Goal: Task Accomplishment & Management: Manage account settings

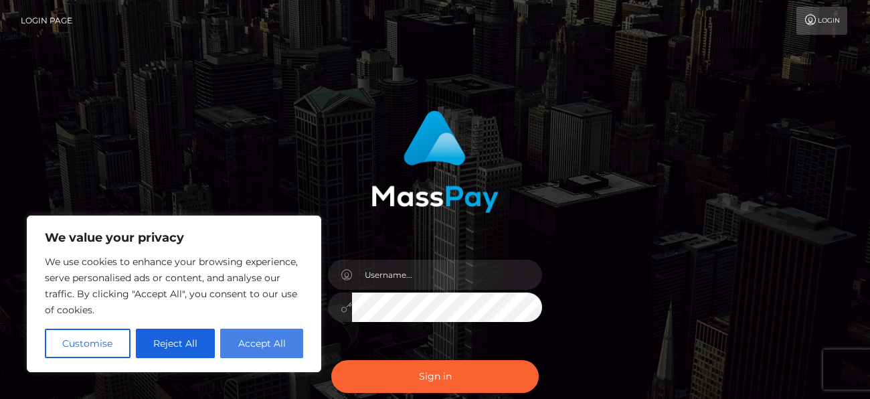
click at [252, 339] on button "Accept All" at bounding box center [261, 343] width 83 height 29
checkbox input "true"
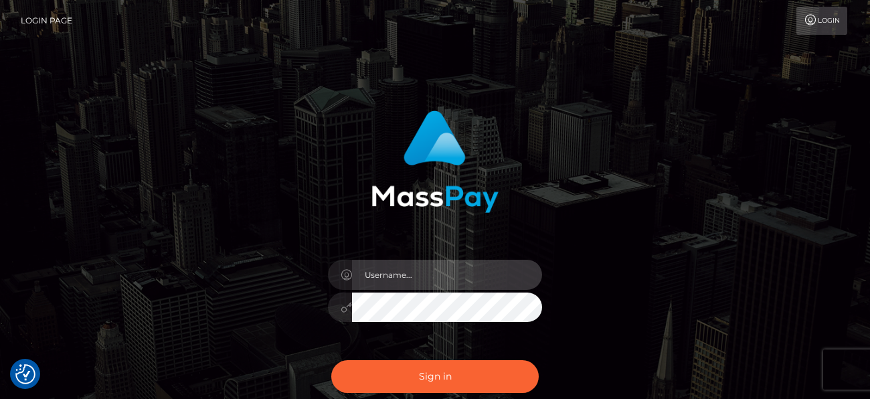
click at [396, 278] on input "text" at bounding box center [447, 275] width 190 height 30
type input "[EMAIL_ADDRESS][DOMAIN_NAME]"
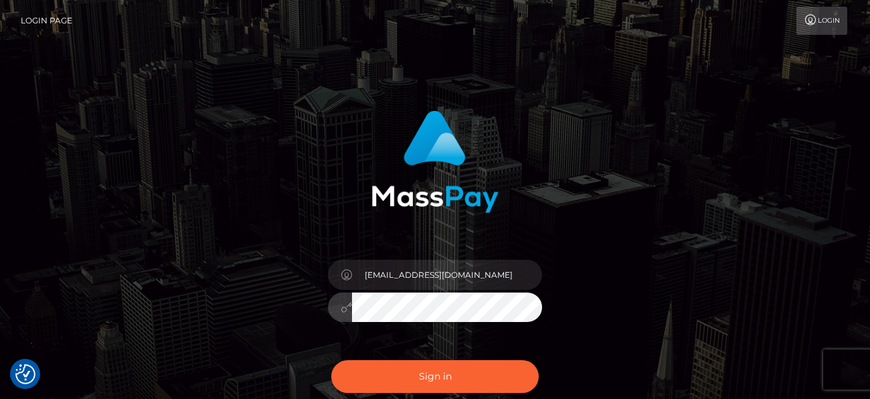
click at [331, 360] on button "Sign in" at bounding box center [434, 376] width 207 height 33
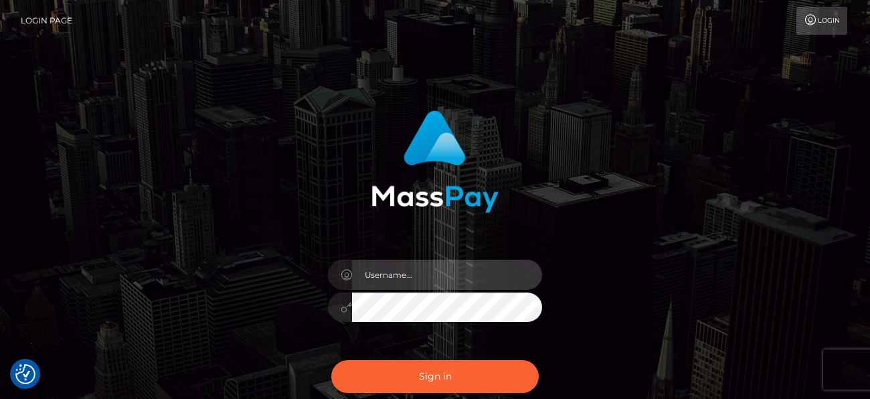
click at [434, 279] on input "text" at bounding box center [447, 275] width 190 height 30
type input "[EMAIL_ADDRESS][DOMAIN_NAME]"
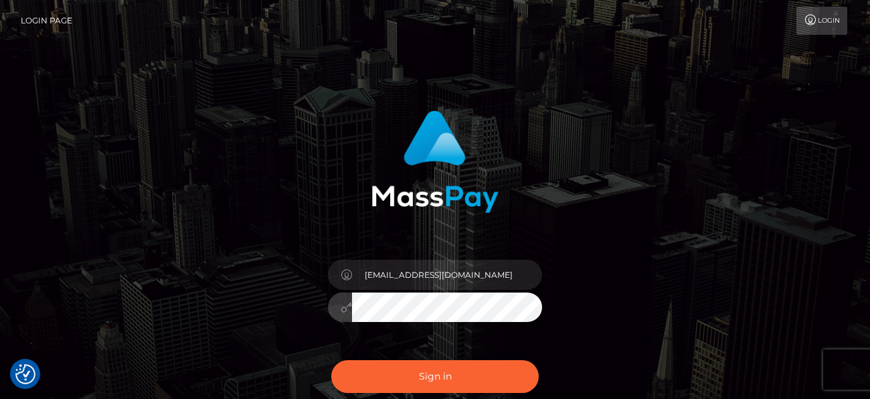
click at [331, 360] on button "Sign in" at bounding box center [434, 376] width 207 height 33
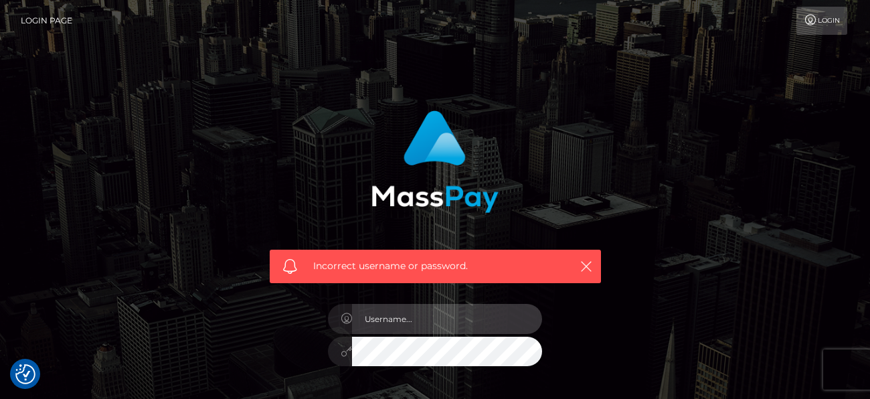
click at [400, 327] on input "text" at bounding box center [447, 319] width 190 height 30
type input "[EMAIL_ADDRESS][DOMAIN_NAME]"
click at [503, 325] on input "[EMAIL_ADDRESS][DOMAIN_NAME]" at bounding box center [447, 319] width 190 height 30
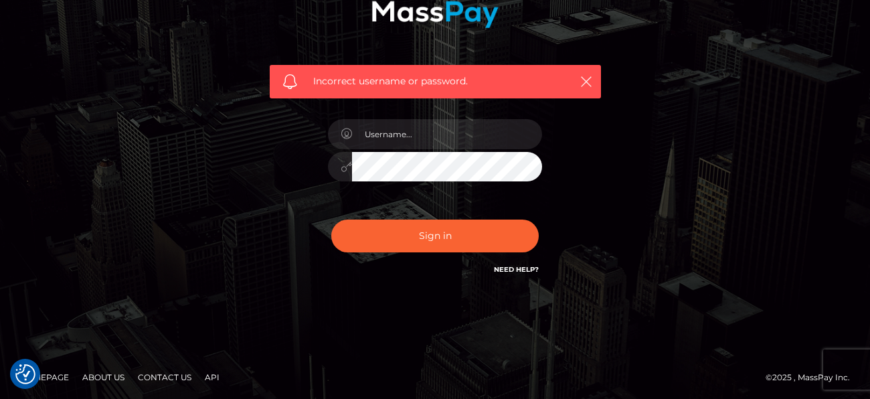
scroll to position [207, 0]
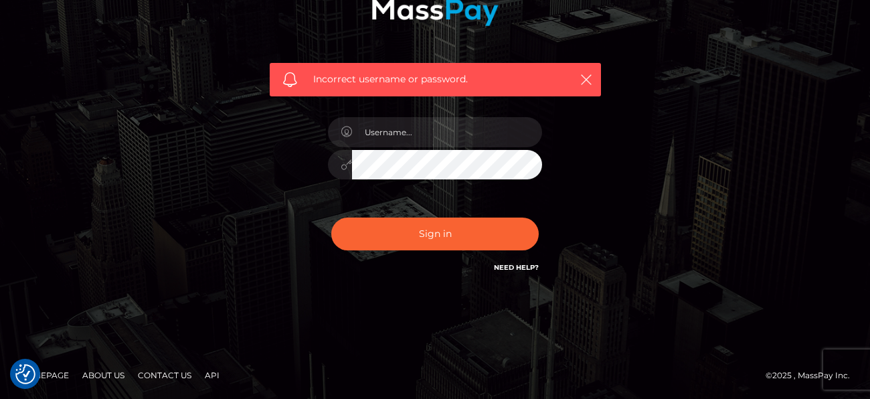
click at [494, 263] on link "Need Help?" at bounding box center [516, 267] width 45 height 9
click at [177, 369] on link "Contact Us" at bounding box center [164, 375] width 64 height 21
click at [419, 120] on input "text" at bounding box center [447, 132] width 190 height 30
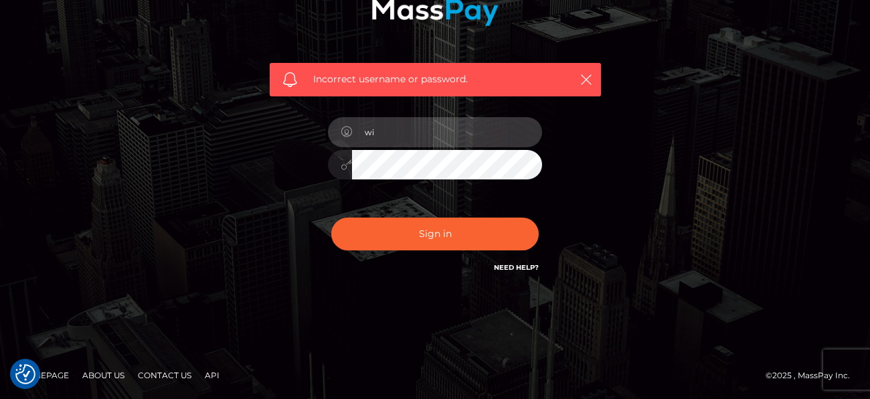
type input "[EMAIL_ADDRESS][DOMAIN_NAME]"
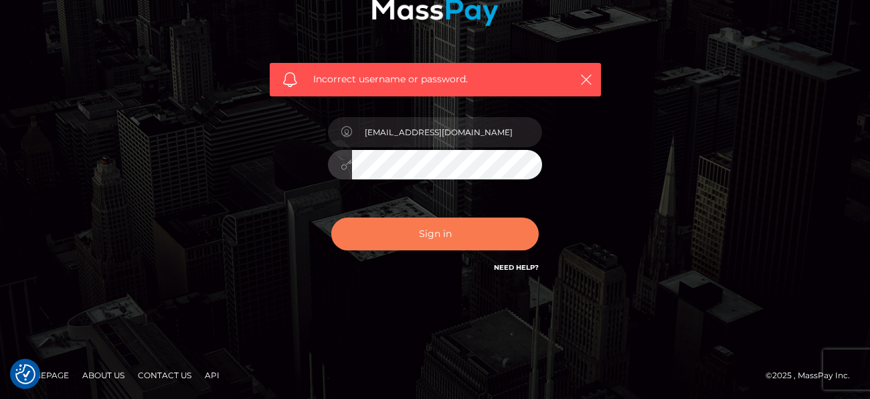
click at [432, 242] on button "Sign in" at bounding box center [434, 233] width 207 height 33
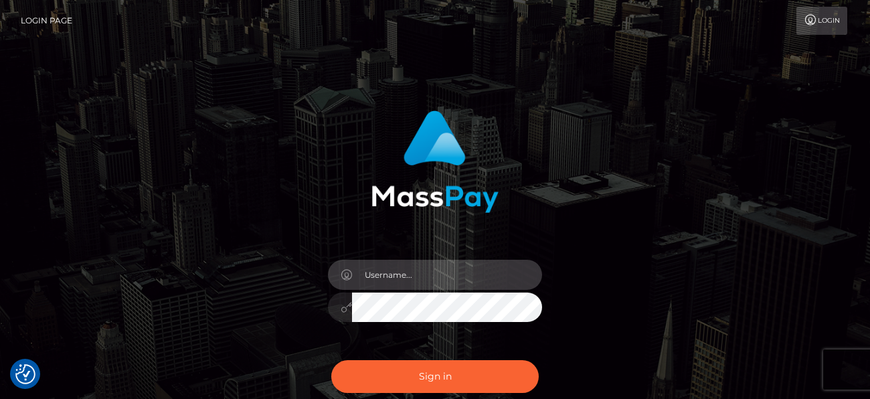
click at [414, 276] on input "text" at bounding box center [447, 275] width 190 height 30
type input "[EMAIL_ADDRESS][DOMAIN_NAME]"
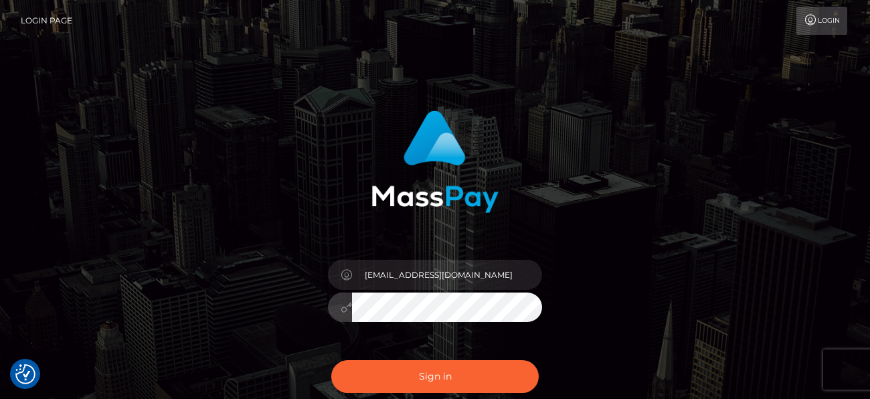
click at [331, 360] on button "Sign in" at bounding box center [434, 376] width 207 height 33
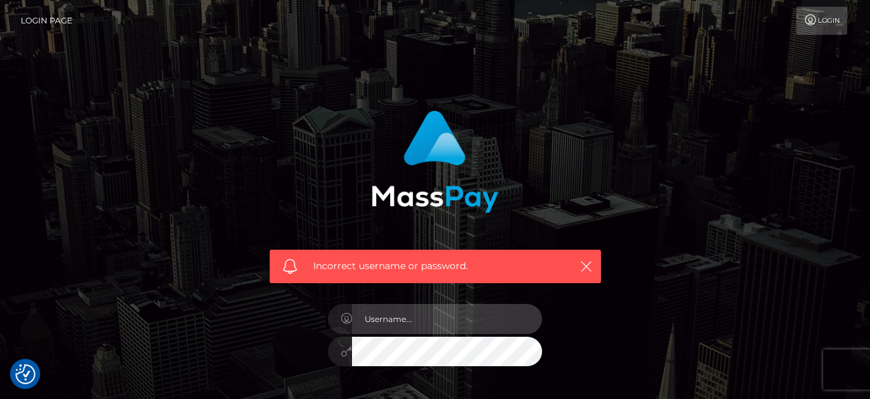
click at [390, 322] on input "text" at bounding box center [447, 319] width 190 height 30
type input "wildchildpurplepebs@gmail.com"
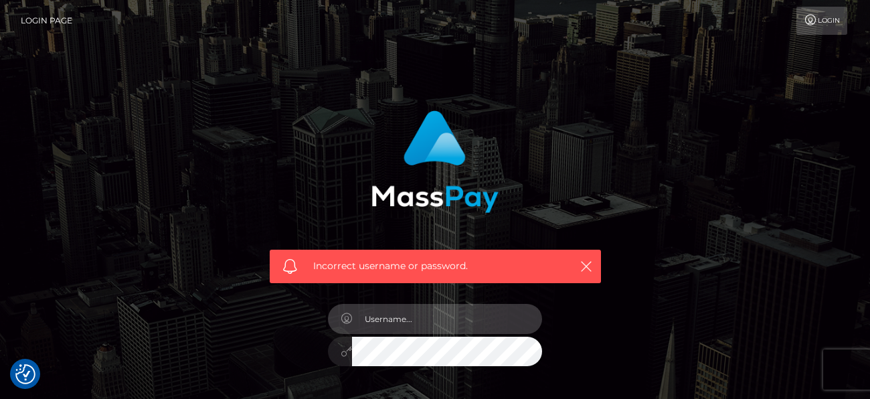
click at [454, 333] on input "text" at bounding box center [447, 319] width 190 height 30
type input "[EMAIL_ADDRESS][DOMAIN_NAME]"
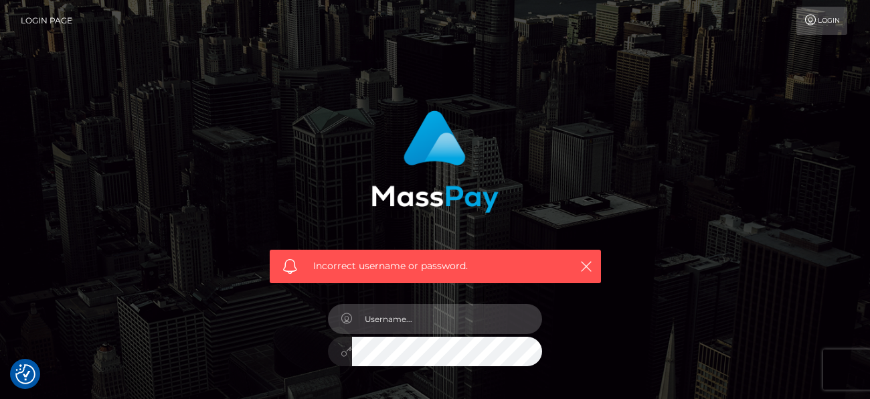
click at [408, 331] on input "text" at bounding box center [447, 319] width 190 height 30
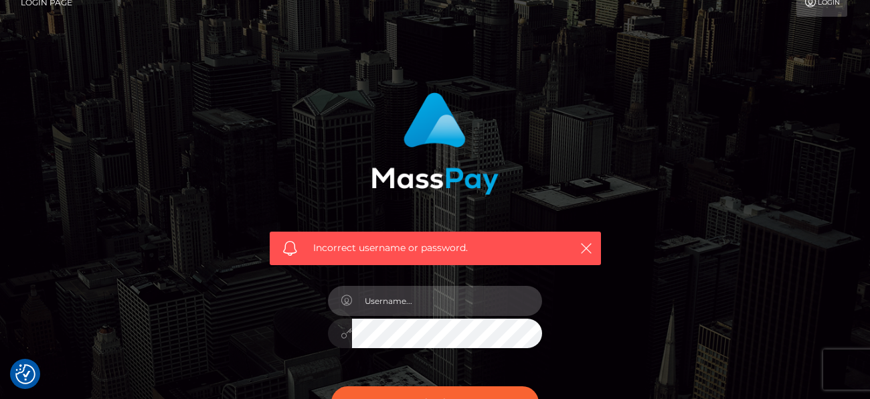
scroll to position [21, 0]
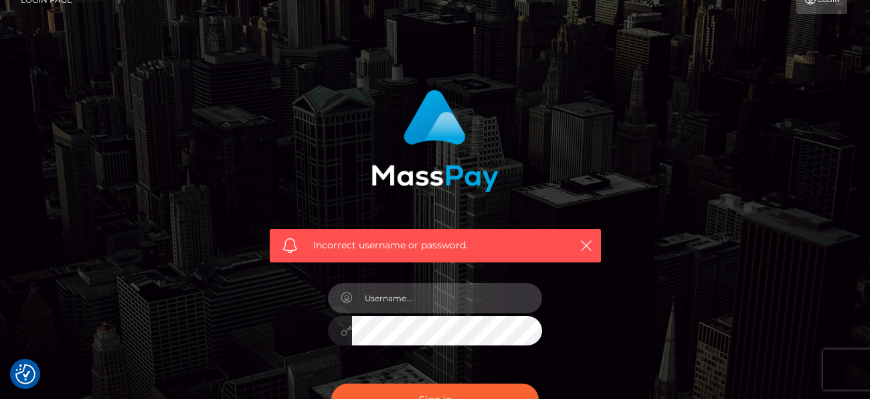
click at [431, 303] on input "text" at bounding box center [447, 298] width 190 height 30
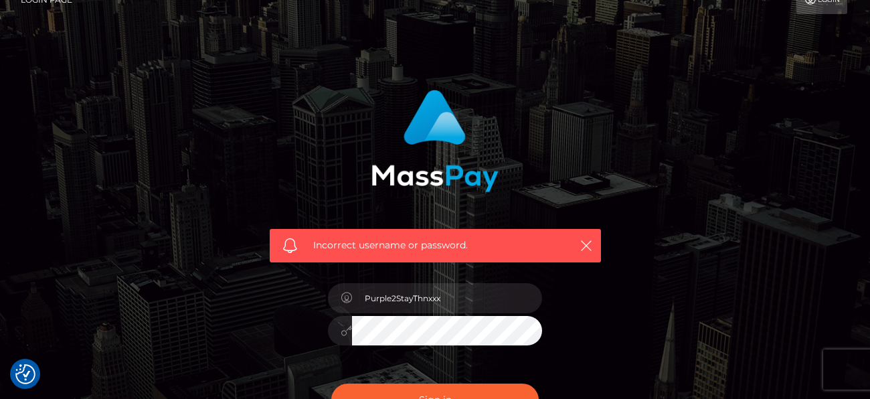
click at [341, 336] on icon at bounding box center [346, 330] width 11 height 11
click at [563, 292] on div "Incorrect username or password. Purple2StayThnxxx" at bounding box center [435, 265] width 351 height 371
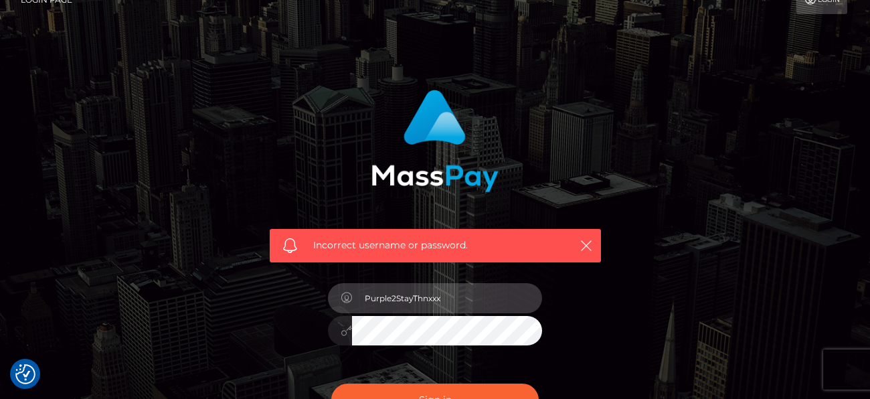
drag, startPoint x: 458, startPoint y: 300, endPoint x: 286, endPoint y: 323, distance: 174.0
click at [286, 323] on div "Incorrect username or password. Purple2StayThnxxx" at bounding box center [435, 265] width 351 height 371
type input "wildchildpurplepebs@gmail.com"
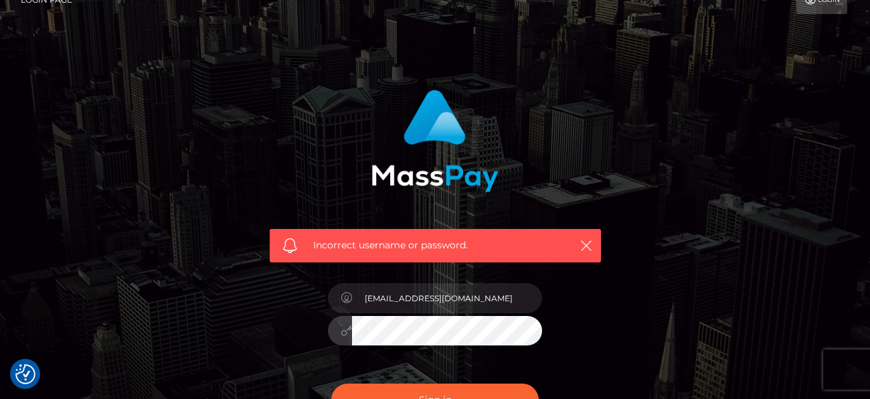
click at [331, 383] on button "Sign in" at bounding box center [434, 399] width 207 height 33
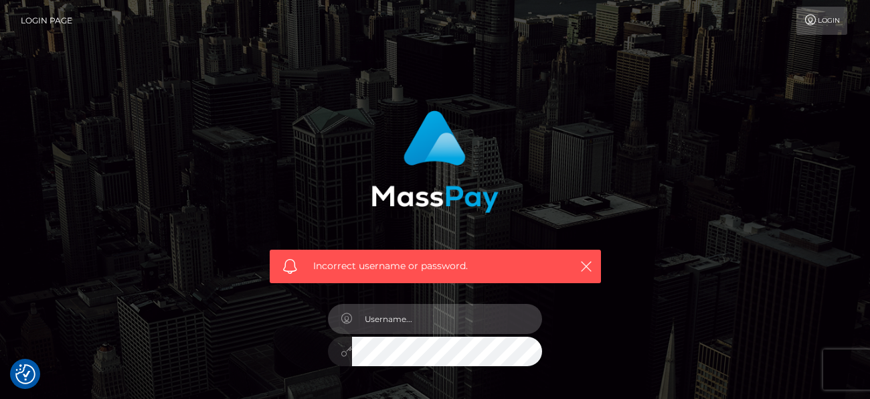
click at [419, 334] on input "text" at bounding box center [447, 319] width 190 height 30
type input "[EMAIL_ADDRESS][DOMAIN_NAME]"
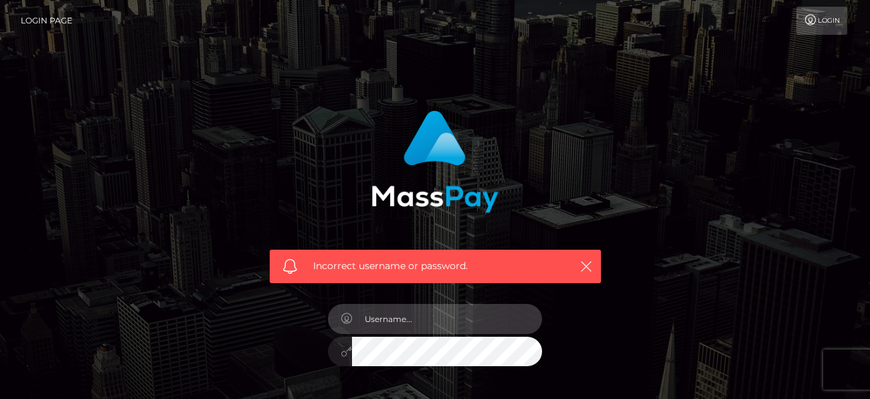
click at [422, 323] on input "text" at bounding box center [447, 319] width 190 height 30
type input "wildchildpurplepebs@gmail.com"
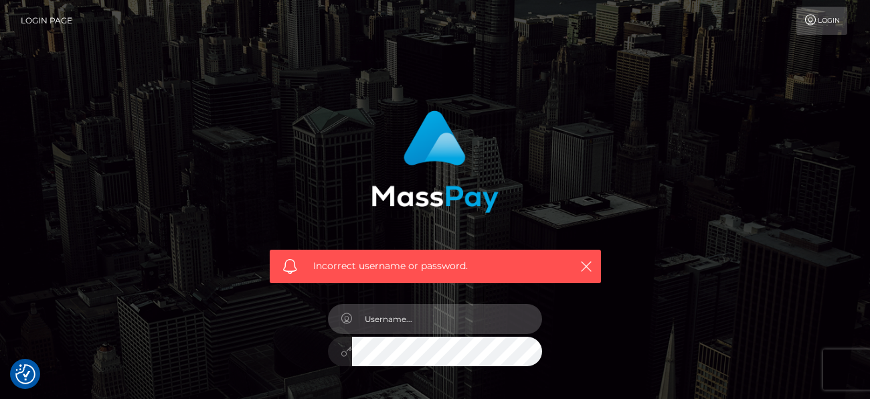
click at [430, 325] on input "text" at bounding box center [447, 319] width 190 height 30
click at [515, 325] on input "wildchildpurplepebs@gmail.com" at bounding box center [447, 319] width 190 height 30
type input "wildchildpurplepebs@gmail.com"
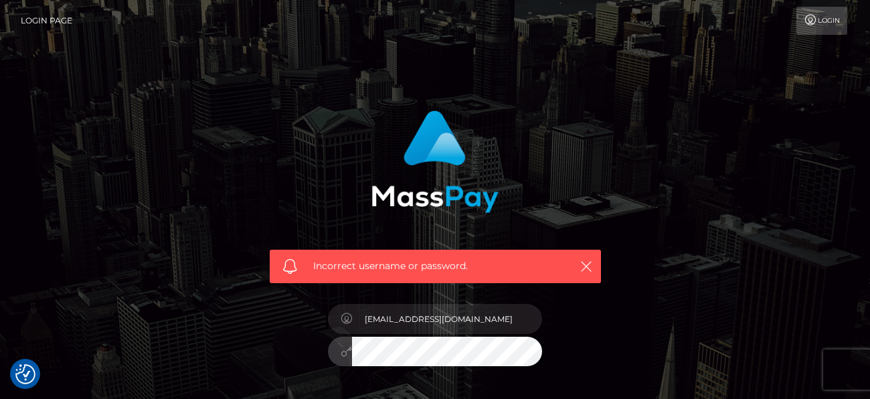
checkbox input "true"
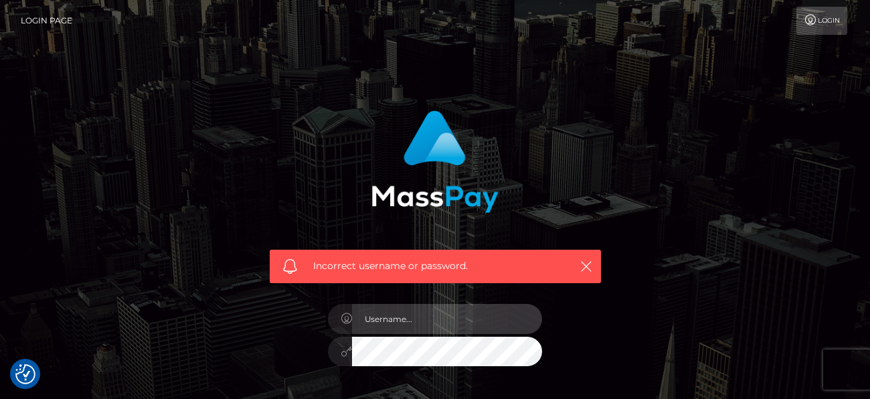
click at [397, 329] on input "text" at bounding box center [447, 319] width 190 height 30
type input "WILDChildpurplepebs@gmail.com"
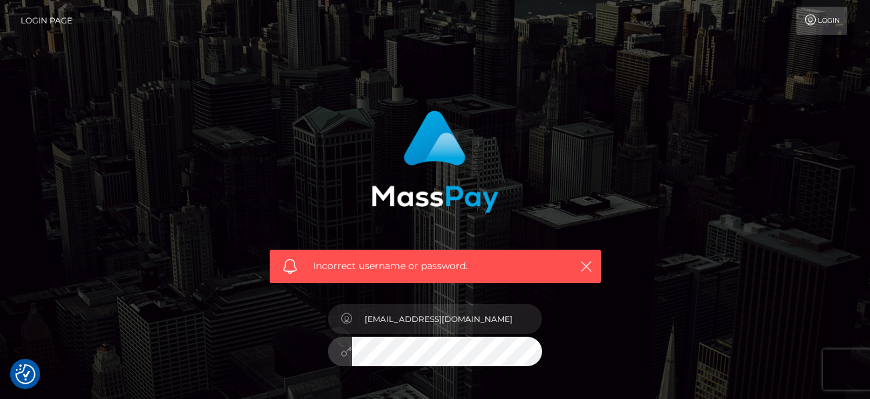
checkbox input "true"
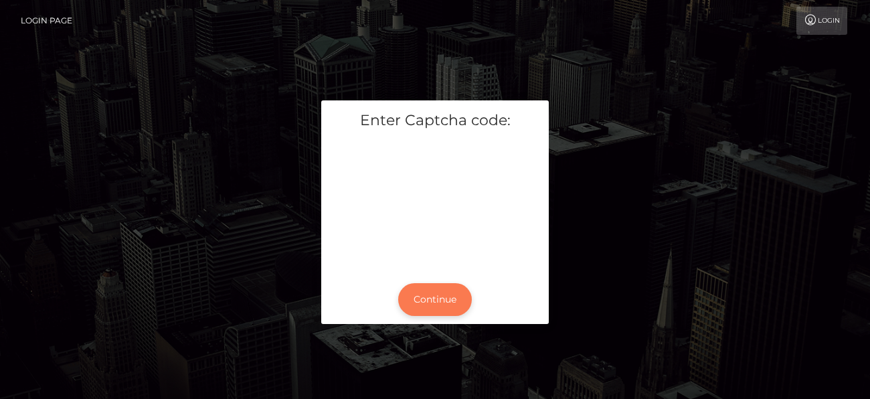
click at [432, 288] on button "Continue" at bounding box center [435, 299] width 74 height 33
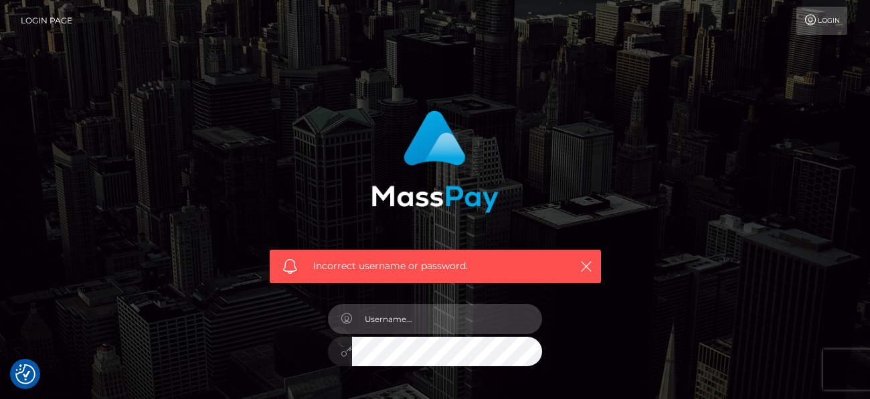
click at [468, 321] on input "text" at bounding box center [447, 319] width 190 height 30
type input "wildchildpurplepebs@gmail.com"
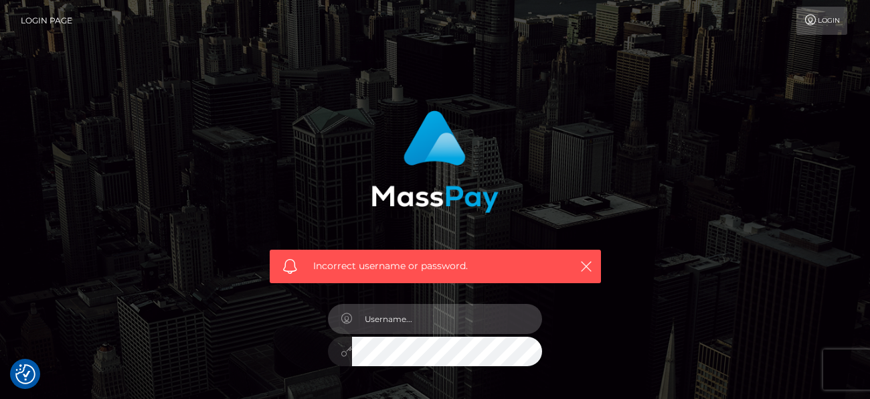
click at [423, 320] on input "text" at bounding box center [447, 319] width 190 height 30
type input "WILDChildpurplepebs@gmail.com"
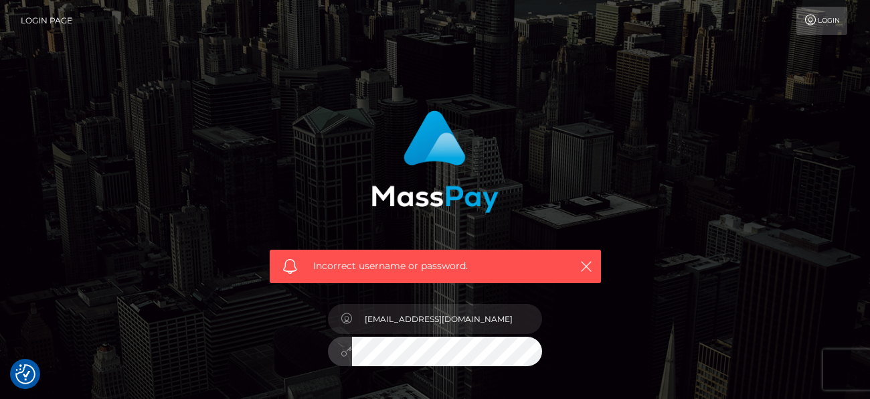
drag, startPoint x: 814, startPoint y: 34, endPoint x: 820, endPoint y: 28, distance: 8.1
click at [815, 33] on link "Login" at bounding box center [821, 21] width 51 height 28
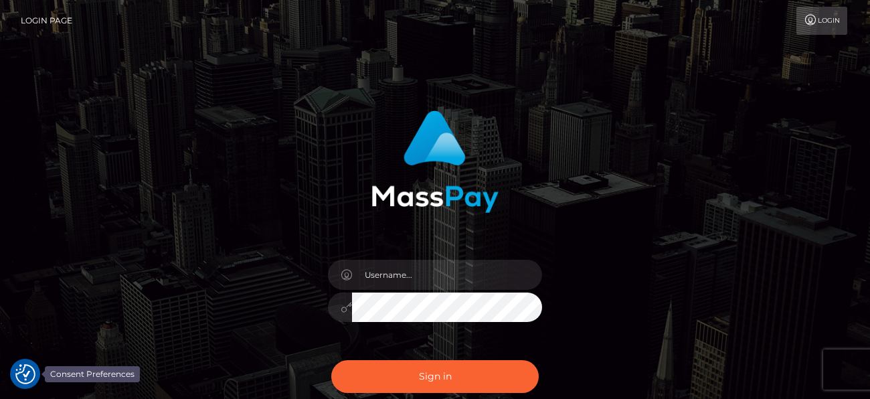
click at [20, 365] on img "Consent Preferences" at bounding box center [25, 374] width 20 height 20
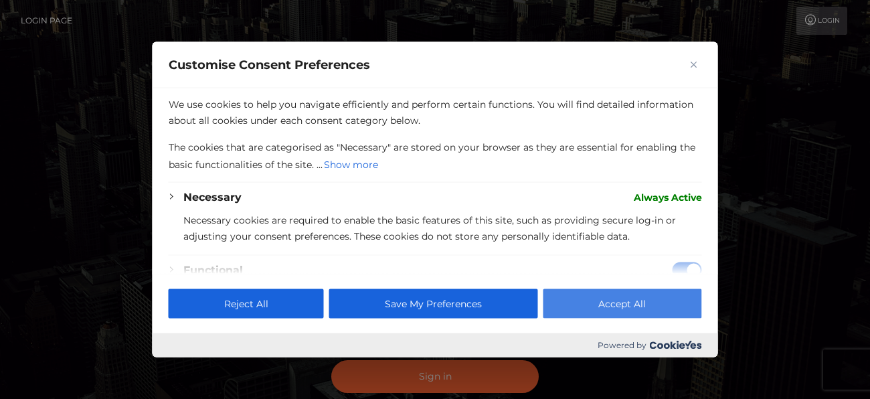
click at [600, 295] on button "Accept All" at bounding box center [622, 302] width 159 height 29
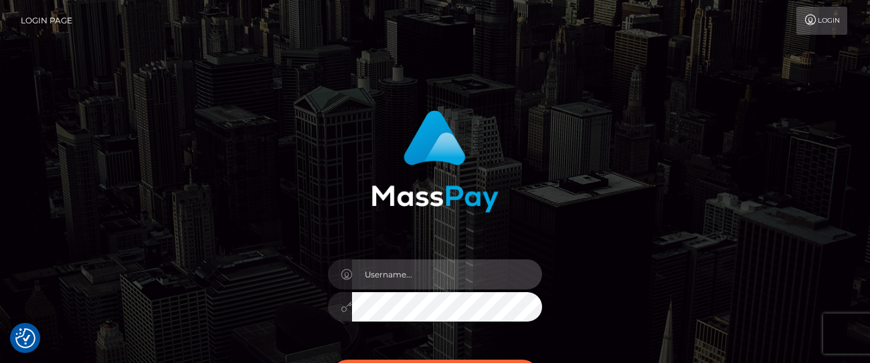
click at [419, 274] on input "text" at bounding box center [447, 275] width 190 height 30
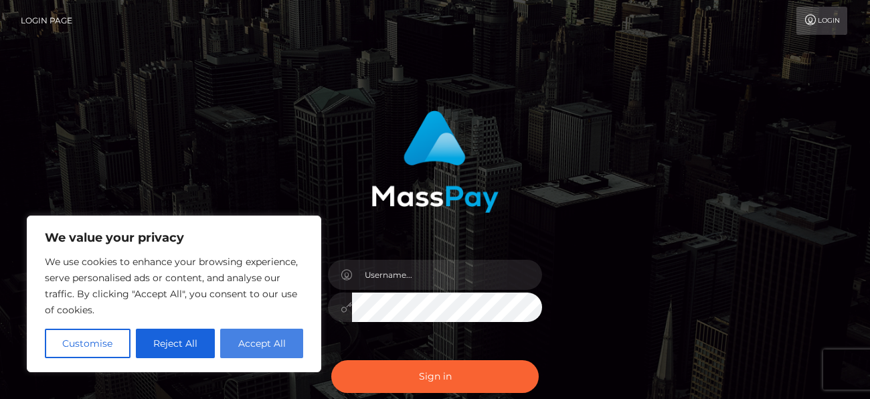
click at [263, 345] on button "Accept All" at bounding box center [261, 343] width 83 height 29
checkbox input "true"
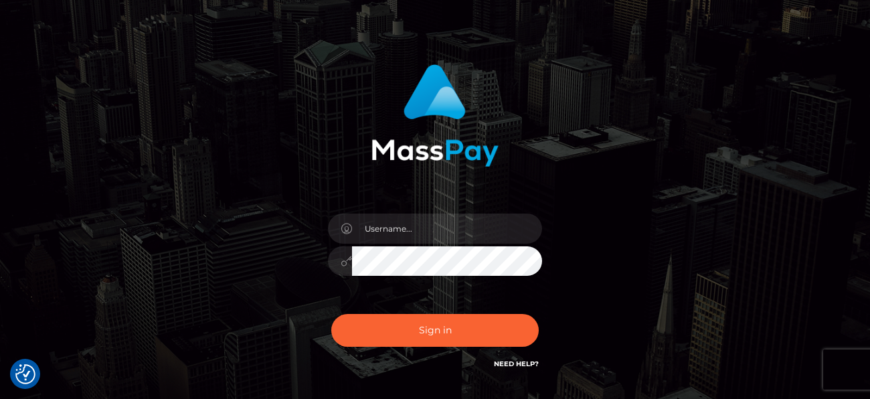
scroll to position [156, 0]
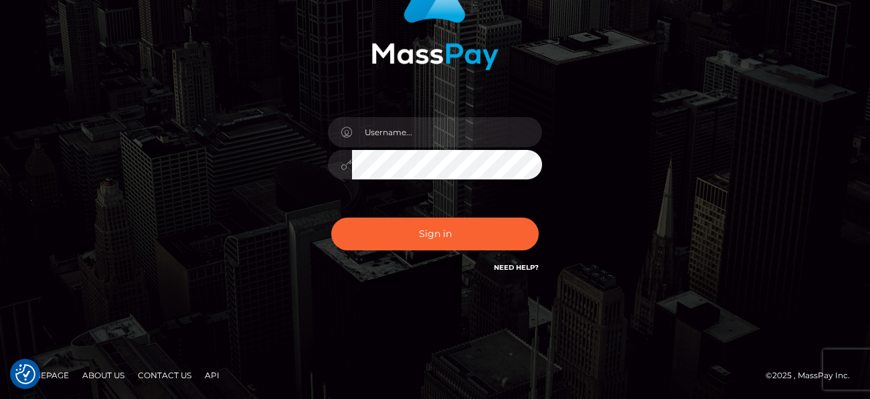
click at [62, 373] on link "Homepage" at bounding box center [45, 375] width 60 height 21
